Goal: Task Accomplishment & Management: Use online tool/utility

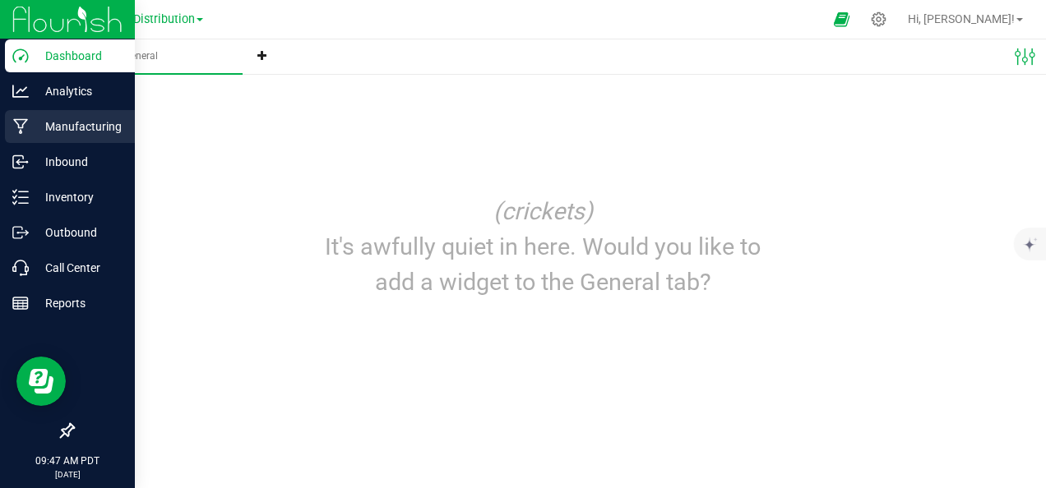
click at [76, 127] on p "Manufacturing" at bounding box center [78, 127] width 99 height 20
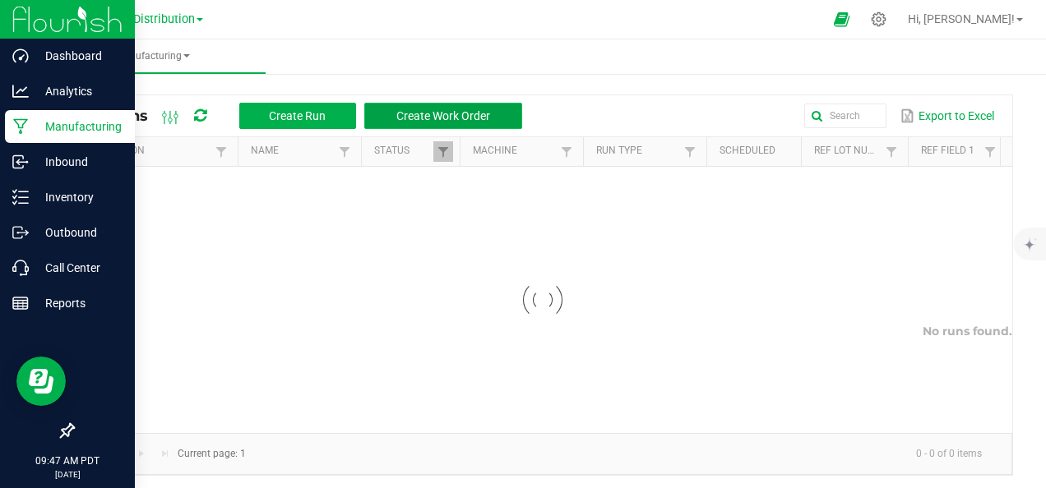
click at [428, 112] on span "Create Work Order" at bounding box center [443, 115] width 94 height 13
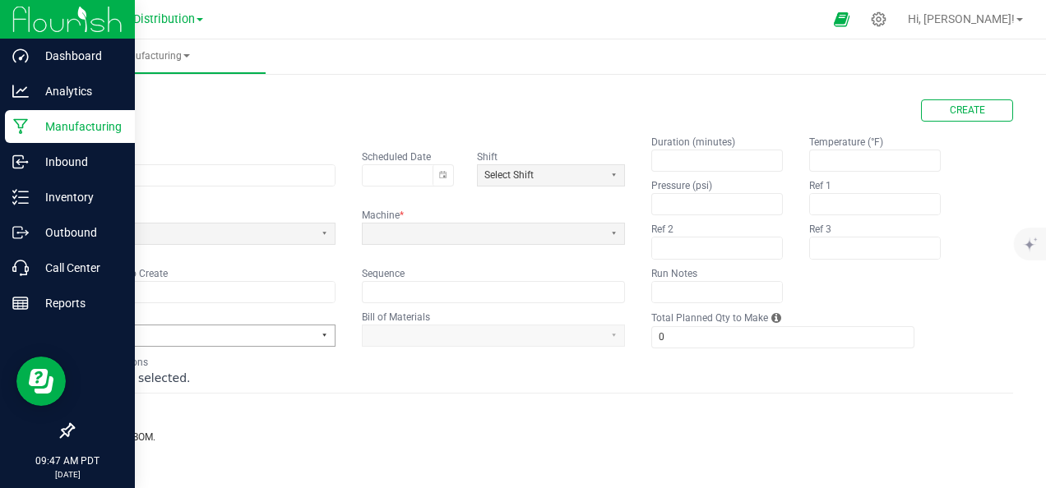
click at [322, 337] on button "Select" at bounding box center [324, 336] width 21 height 21
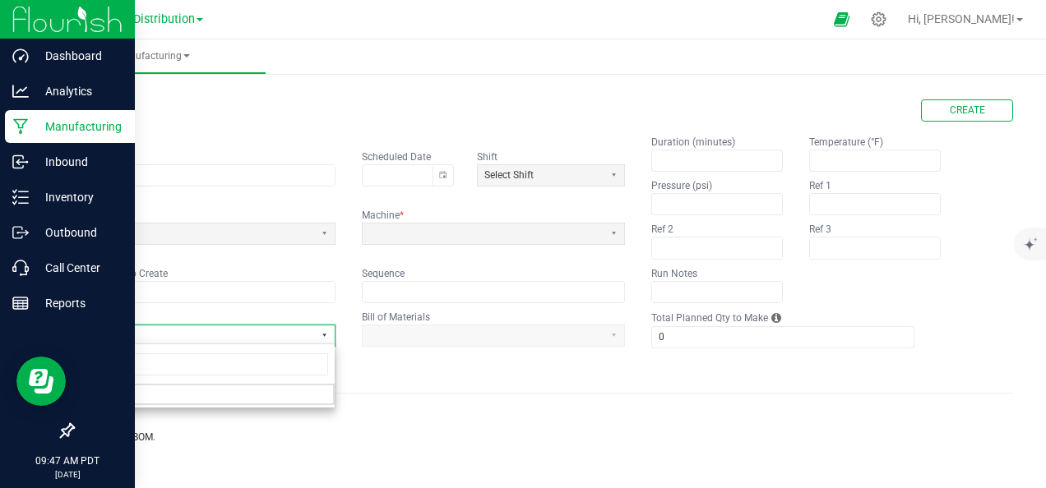
click at [322, 335] on button "Select" at bounding box center [324, 336] width 21 height 21
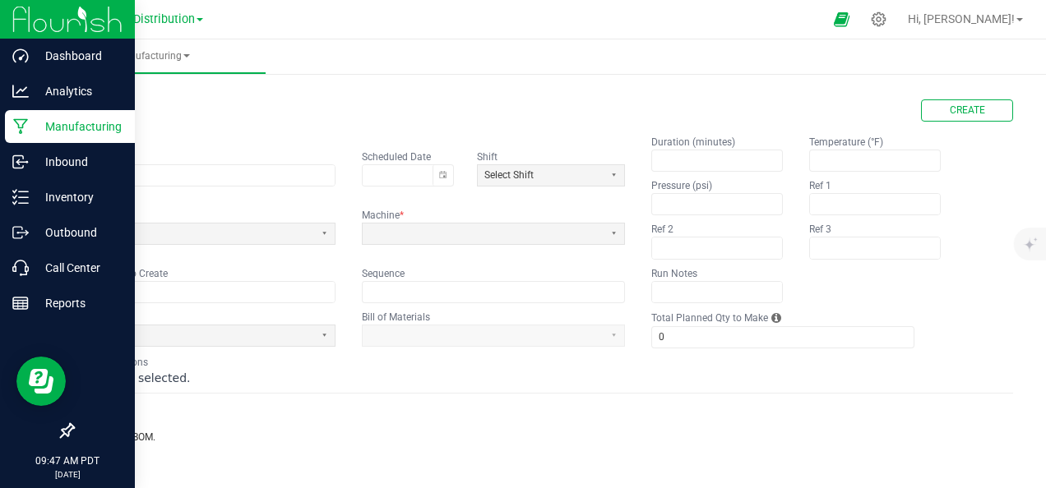
click at [16, 16] on img at bounding box center [67, 19] width 110 height 39
